Goal: Transaction & Acquisition: Purchase product/service

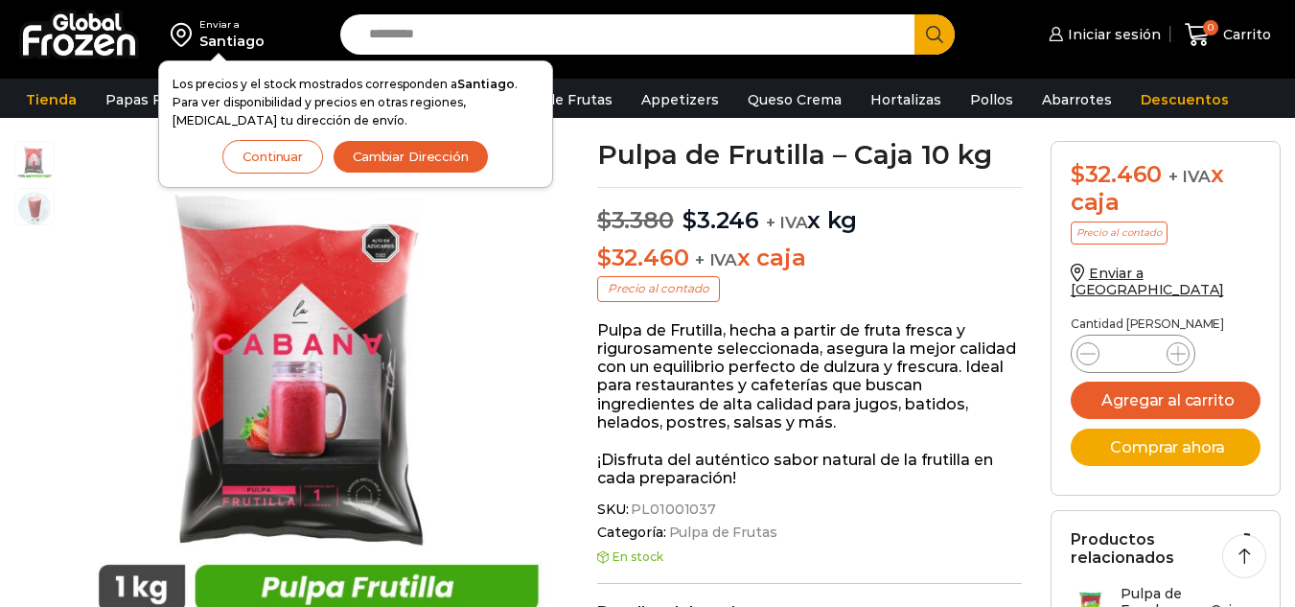
click at [276, 163] on button "Continuar" at bounding box center [272, 157] width 101 height 34
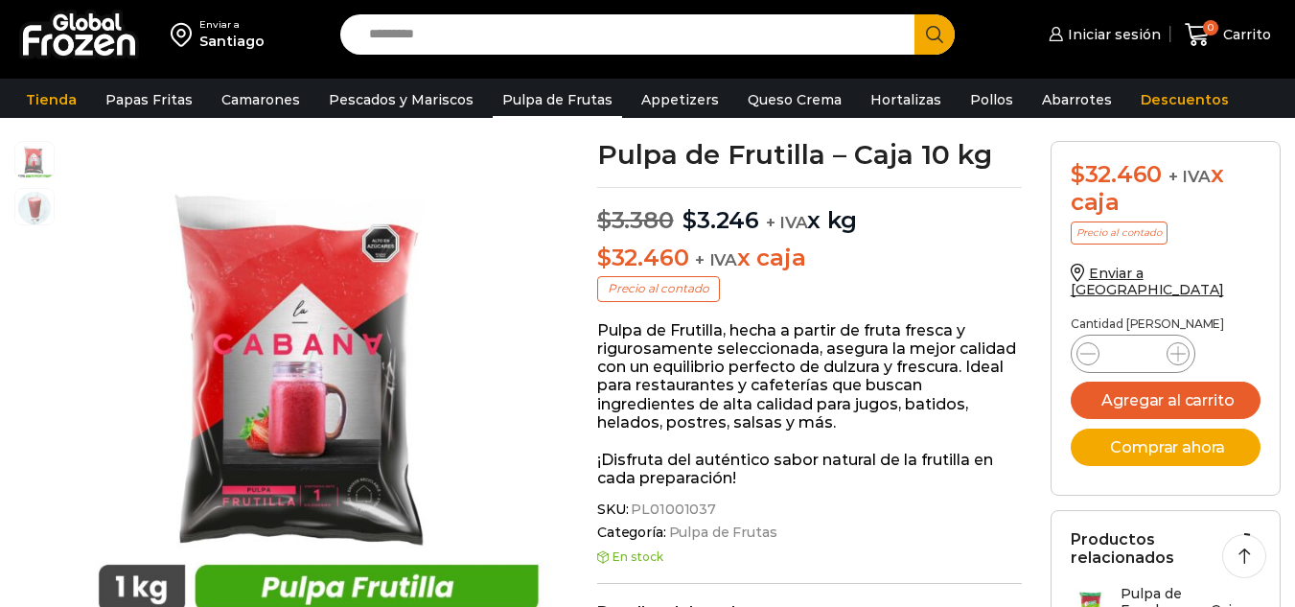
click at [505, 91] on link "Pulpa de Frutas" at bounding box center [557, 99] width 129 height 36
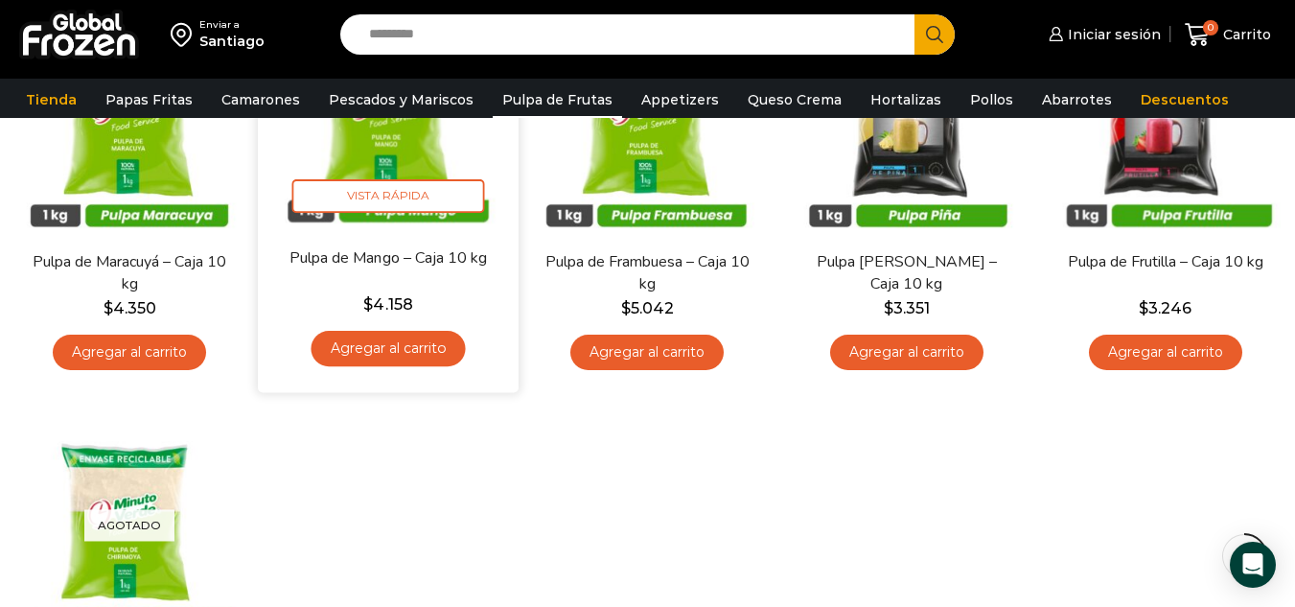
scroll to position [96, 0]
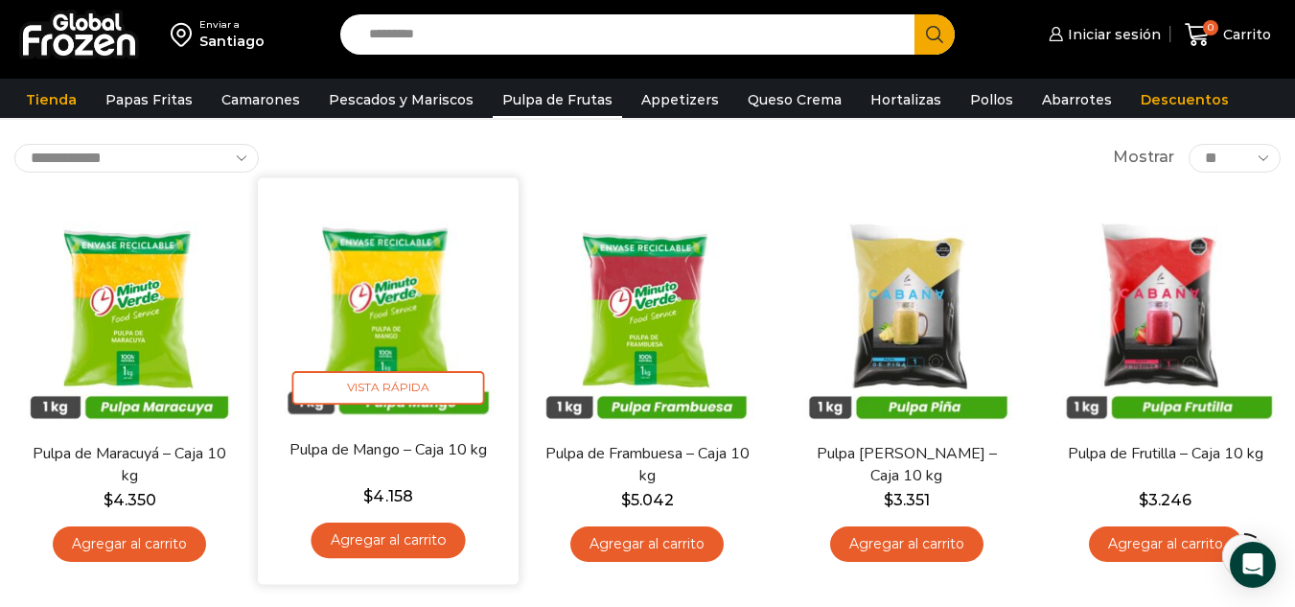
click at [431, 538] on link "Agregar al carrito" at bounding box center [388, 539] width 154 height 35
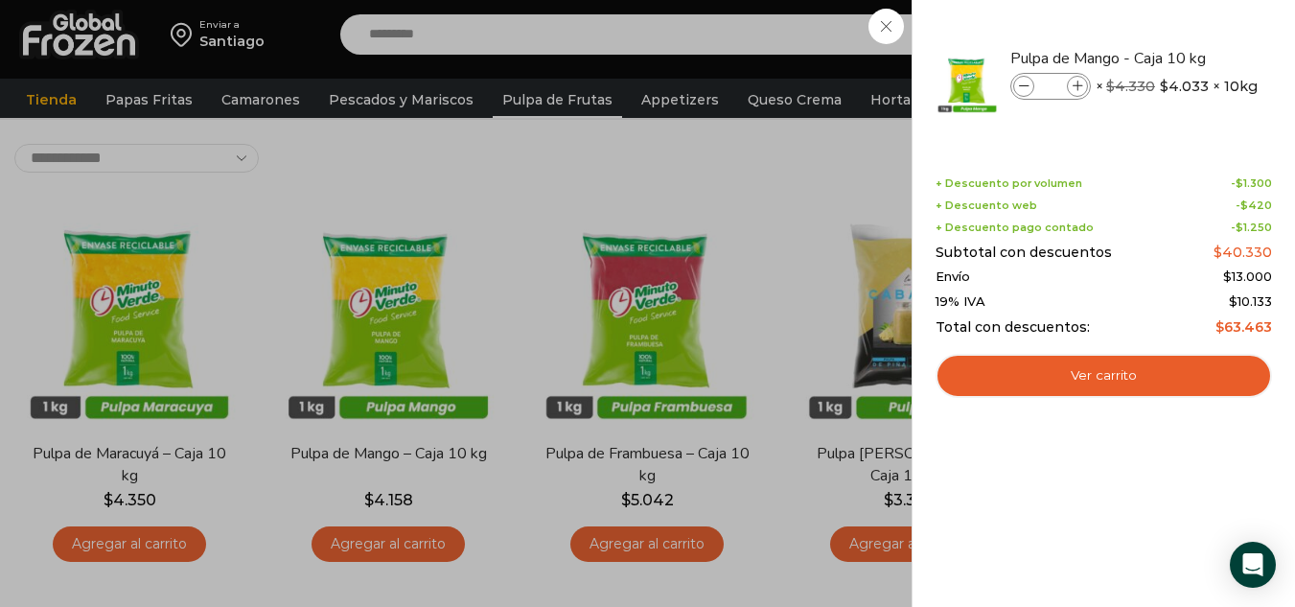
click at [1180, 58] on div "1 [GEOGRAPHIC_DATA] 1 1 Shopping Cart *" at bounding box center [1228, 34] width 96 height 45
